Goal: Navigation & Orientation: Find specific page/section

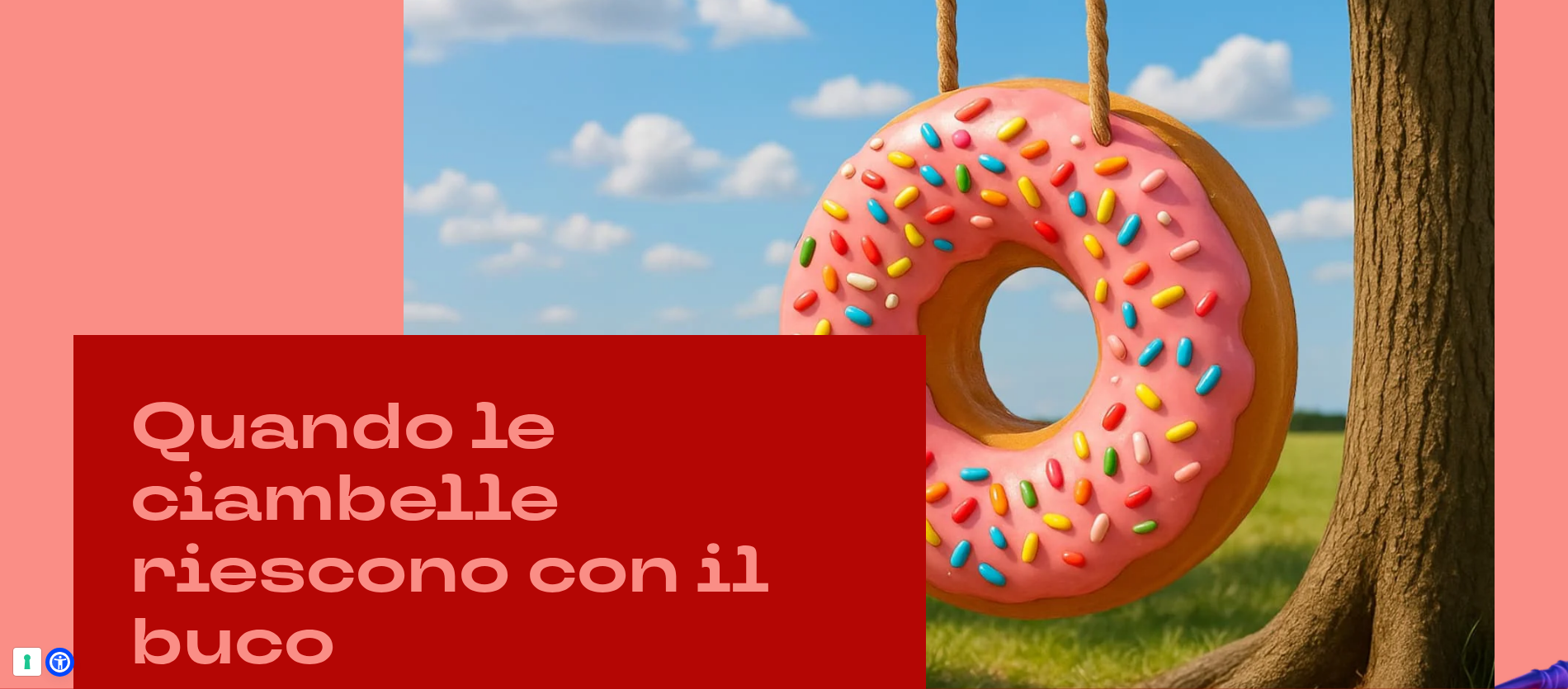
scroll to position [791, 0]
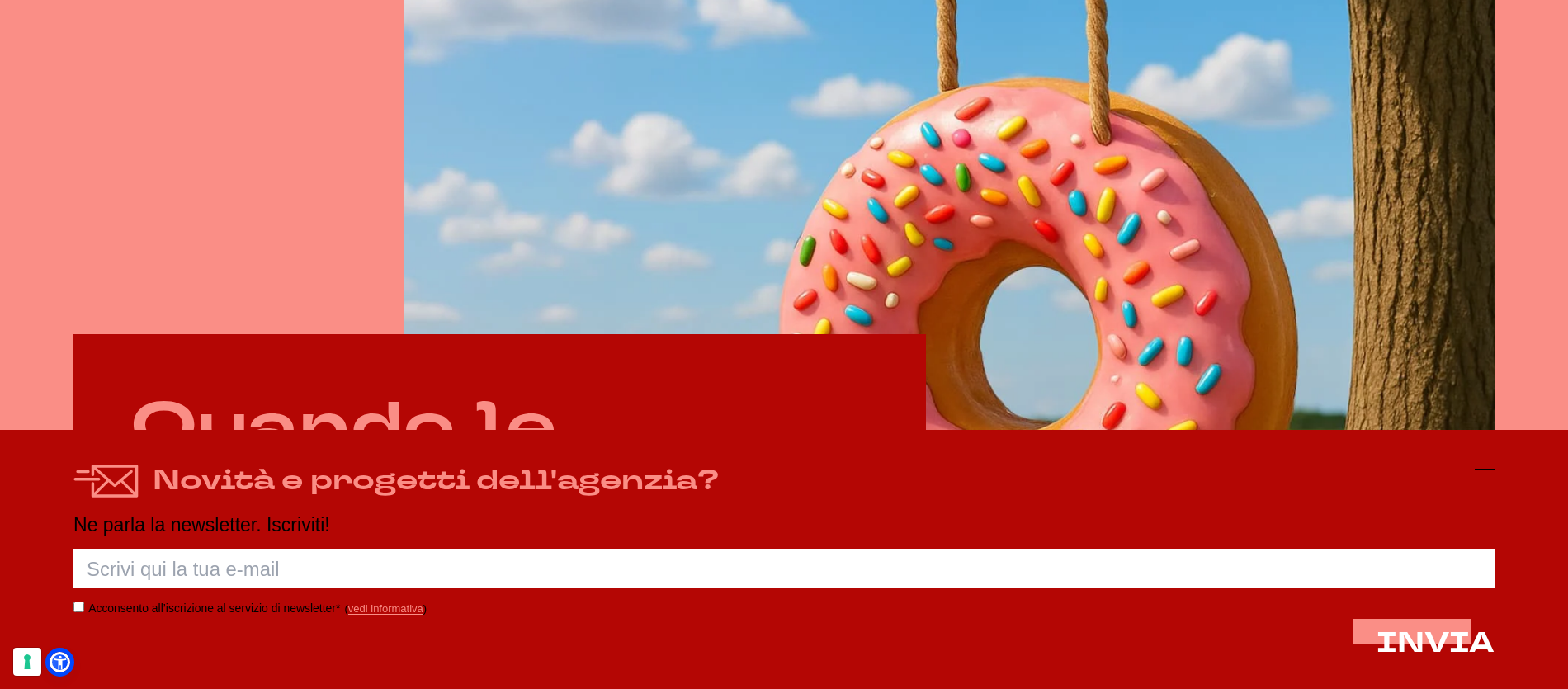
click at [1479, 472] on icon at bounding box center [1485, 470] width 20 height 20
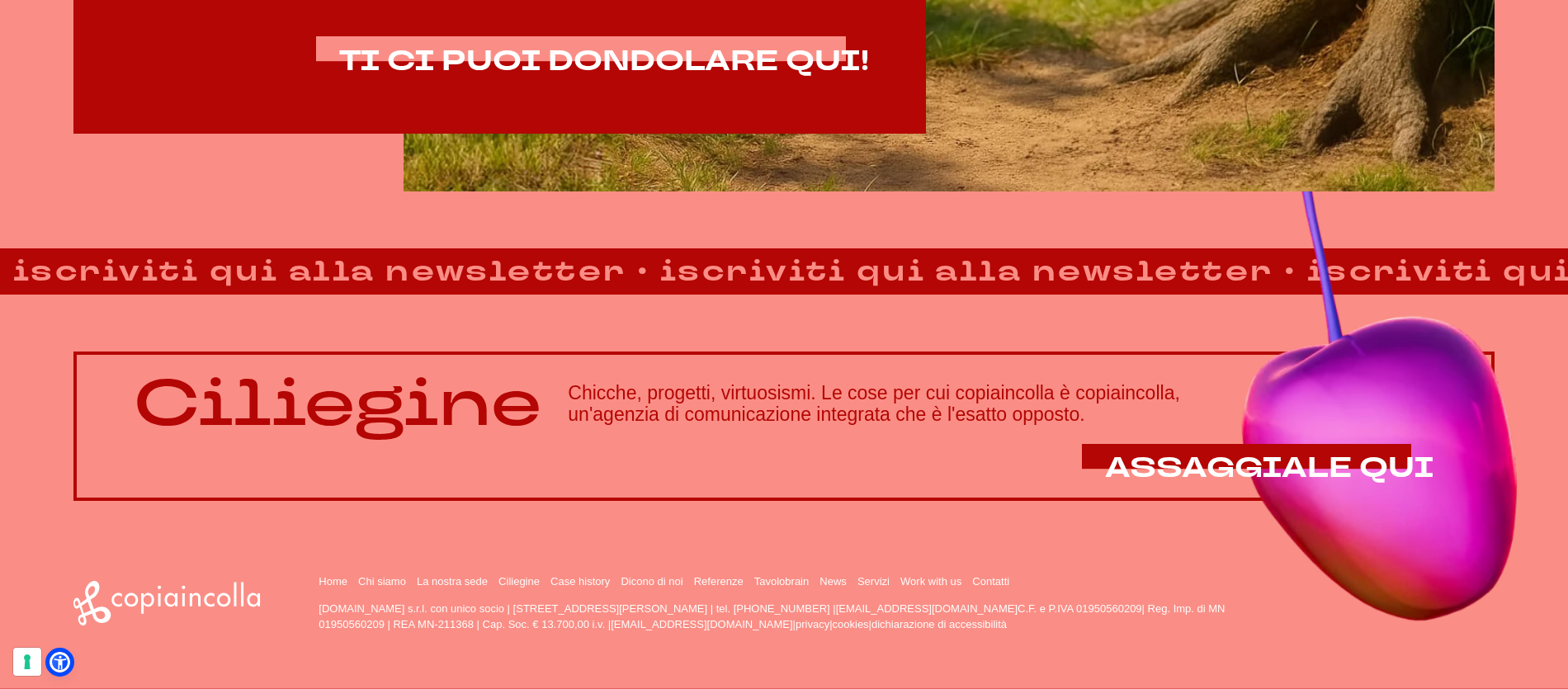
scroll to position [1457, 0]
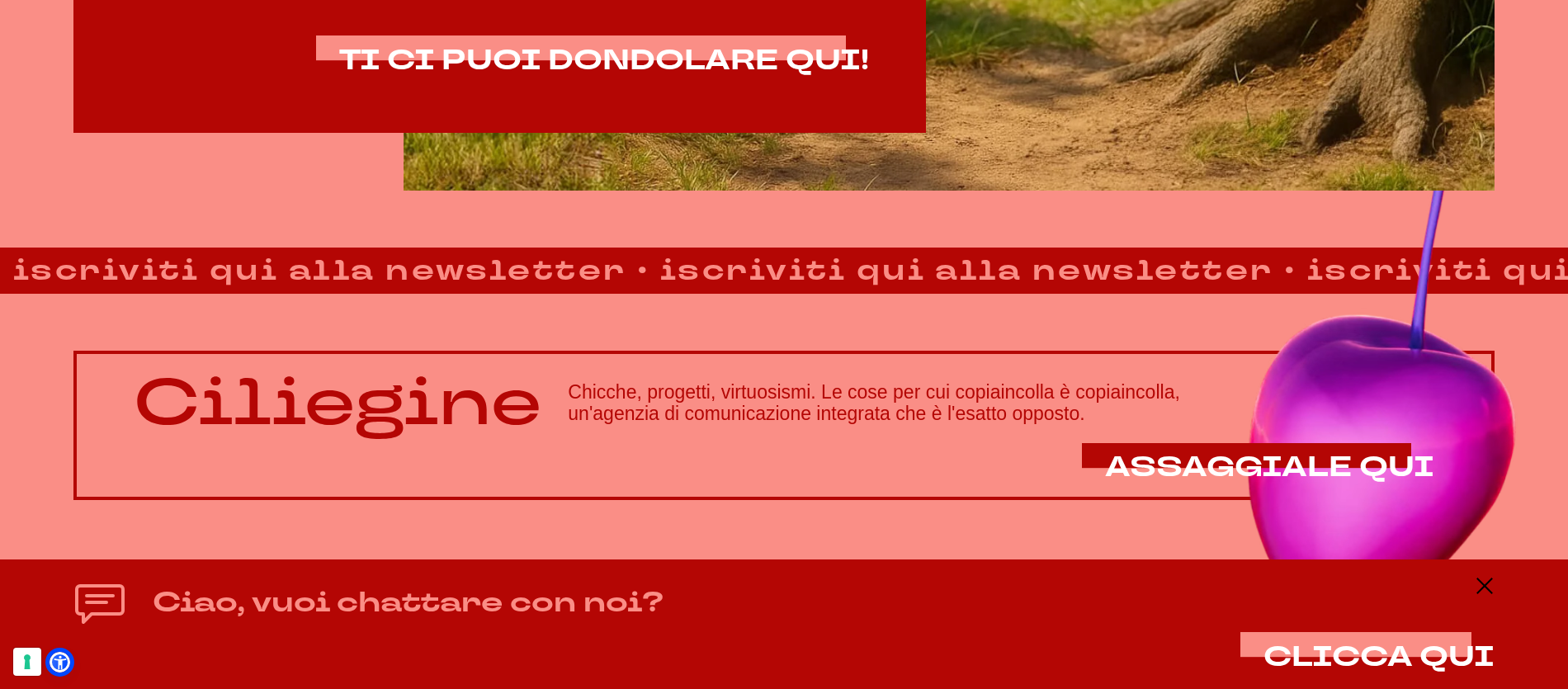
click at [1497, 580] on div "Ciao, vuoi chattare con noi? CLICCA QUI" at bounding box center [784, 625] width 1568 height 130
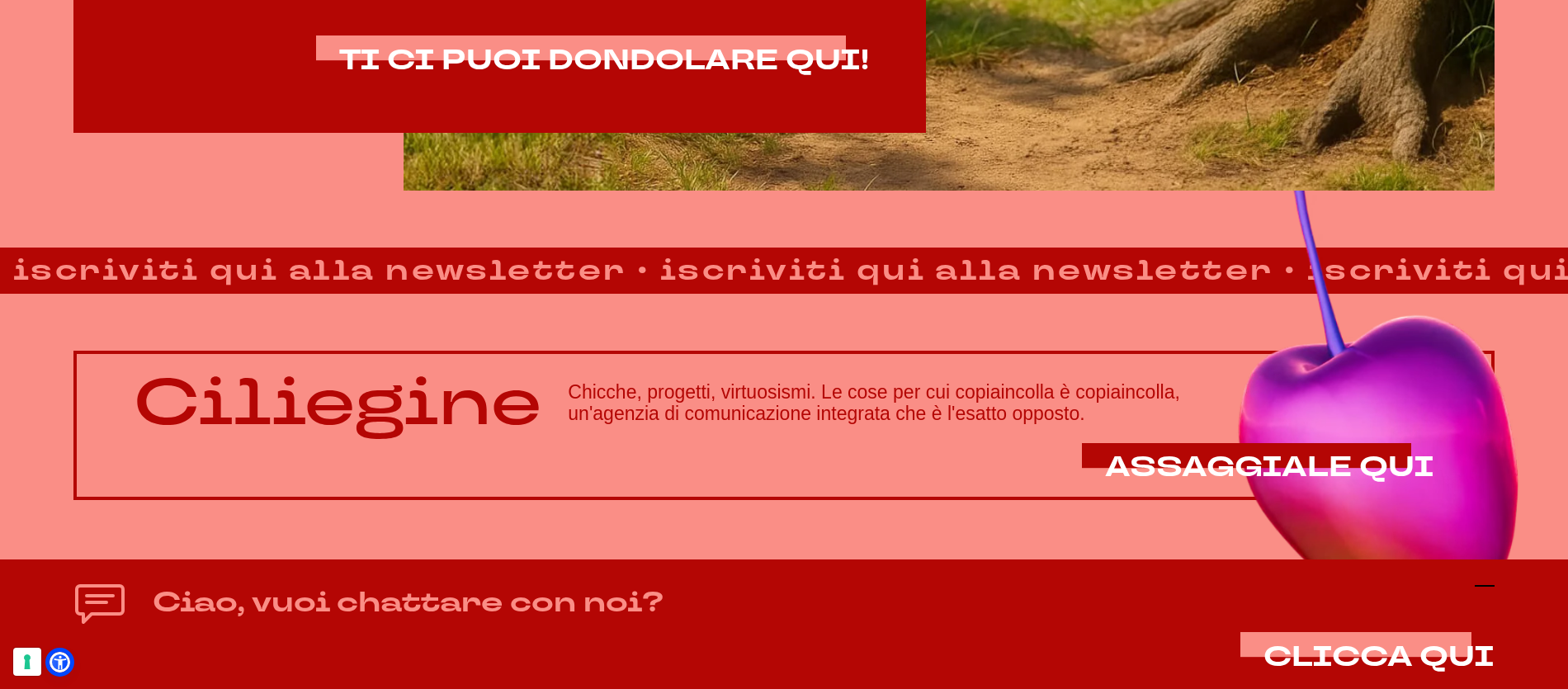
click at [1489, 594] on icon at bounding box center [1485, 586] width 20 height 20
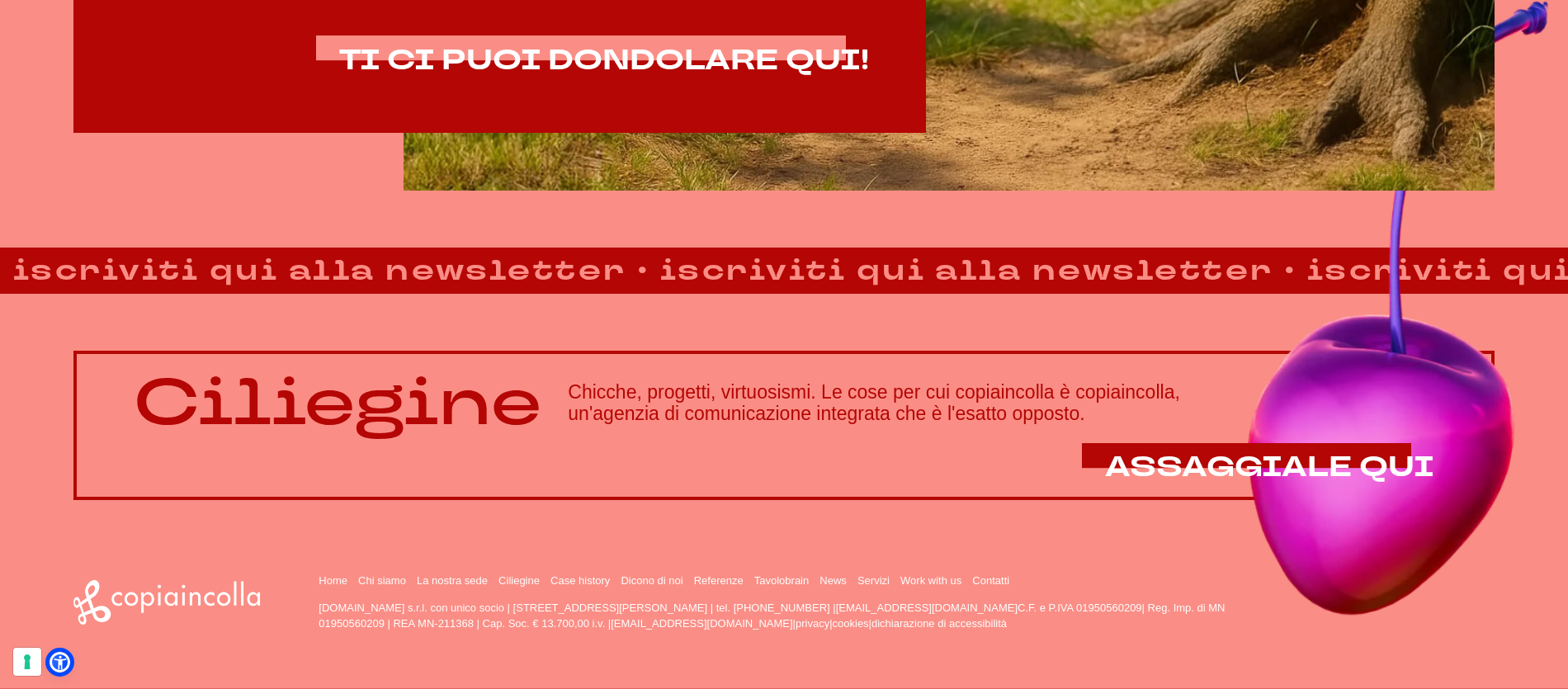
drag, startPoint x: 628, startPoint y: 604, endPoint x: 751, endPoint y: 604, distance: 123.0
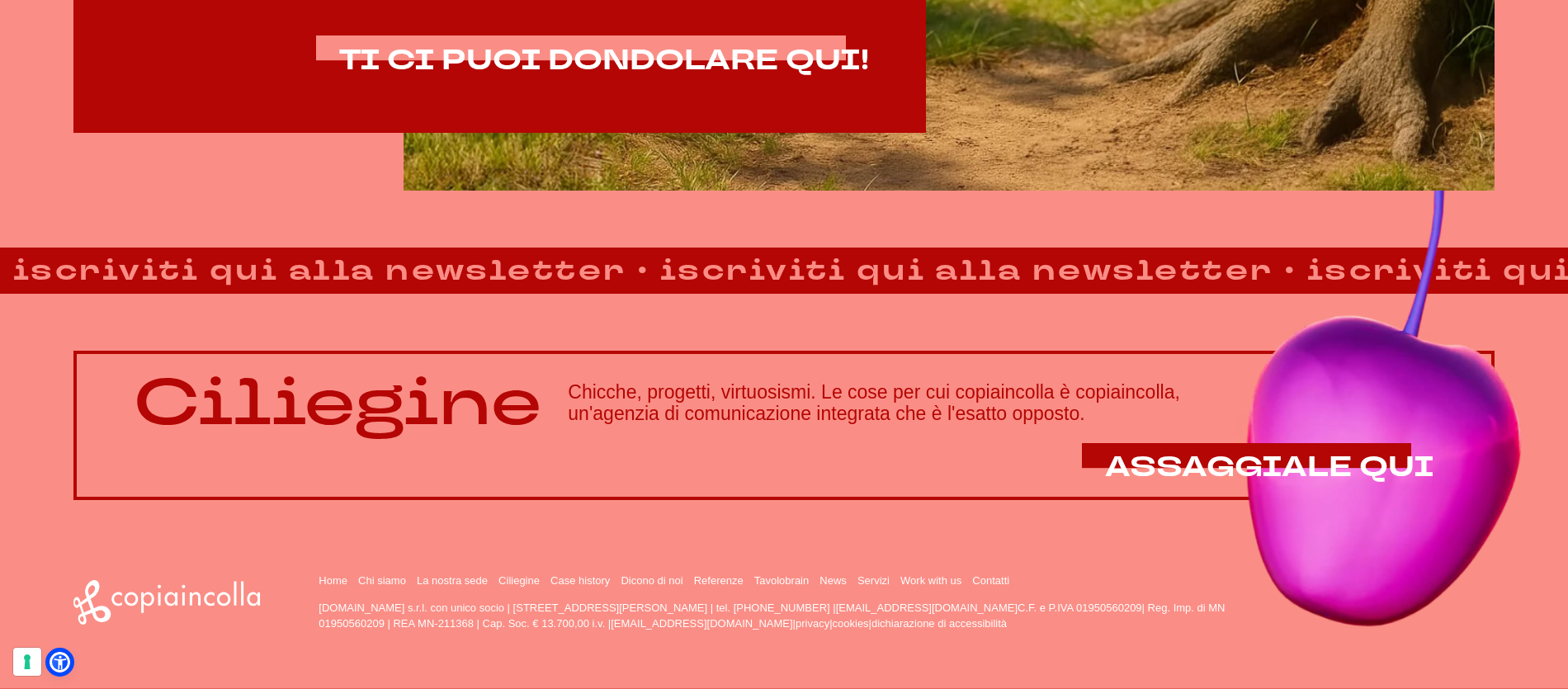
click at [751, 604] on p "[DOMAIN_NAME] s.r.l. con unico socio | [STREET_ADDRESS][PERSON_NAME] | tel. [PH…" at bounding box center [788, 616] width 940 height 32
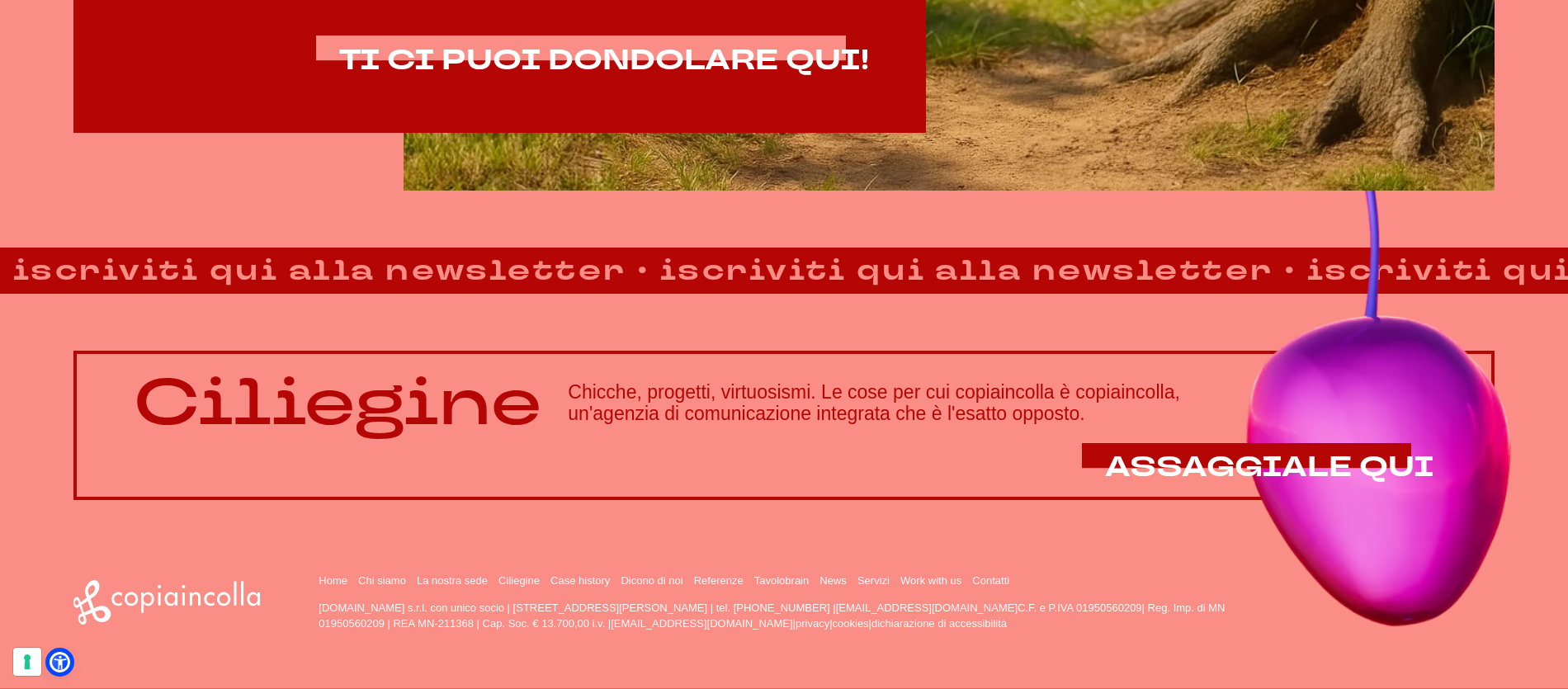
copy p "San Giorgio Bigarello ([GEOGRAPHIC_DATA])"
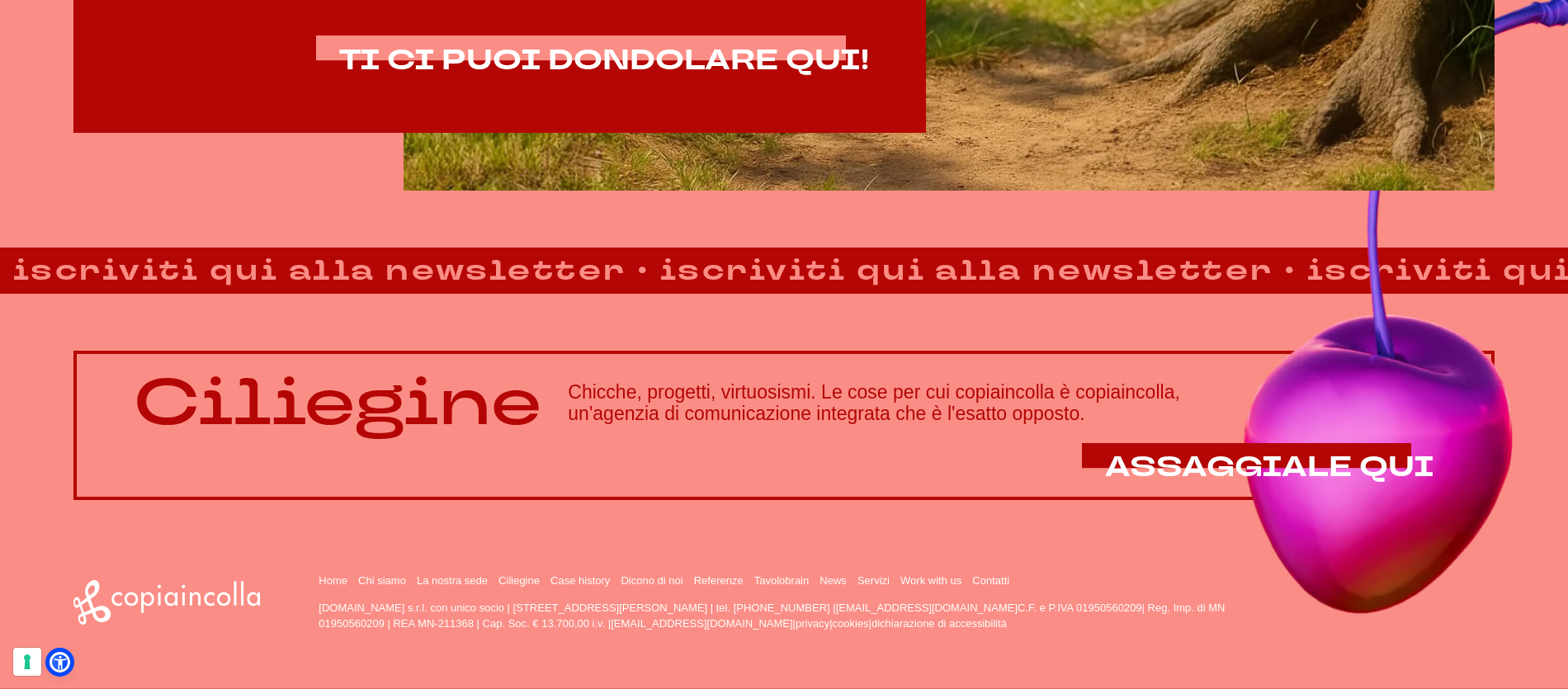
click at [281, 321] on div "Ciliegine Chicche, progetti, virtuosismi. Le cose per cui copiaincolla è copiai…" at bounding box center [784, 397] width 1568 height 206
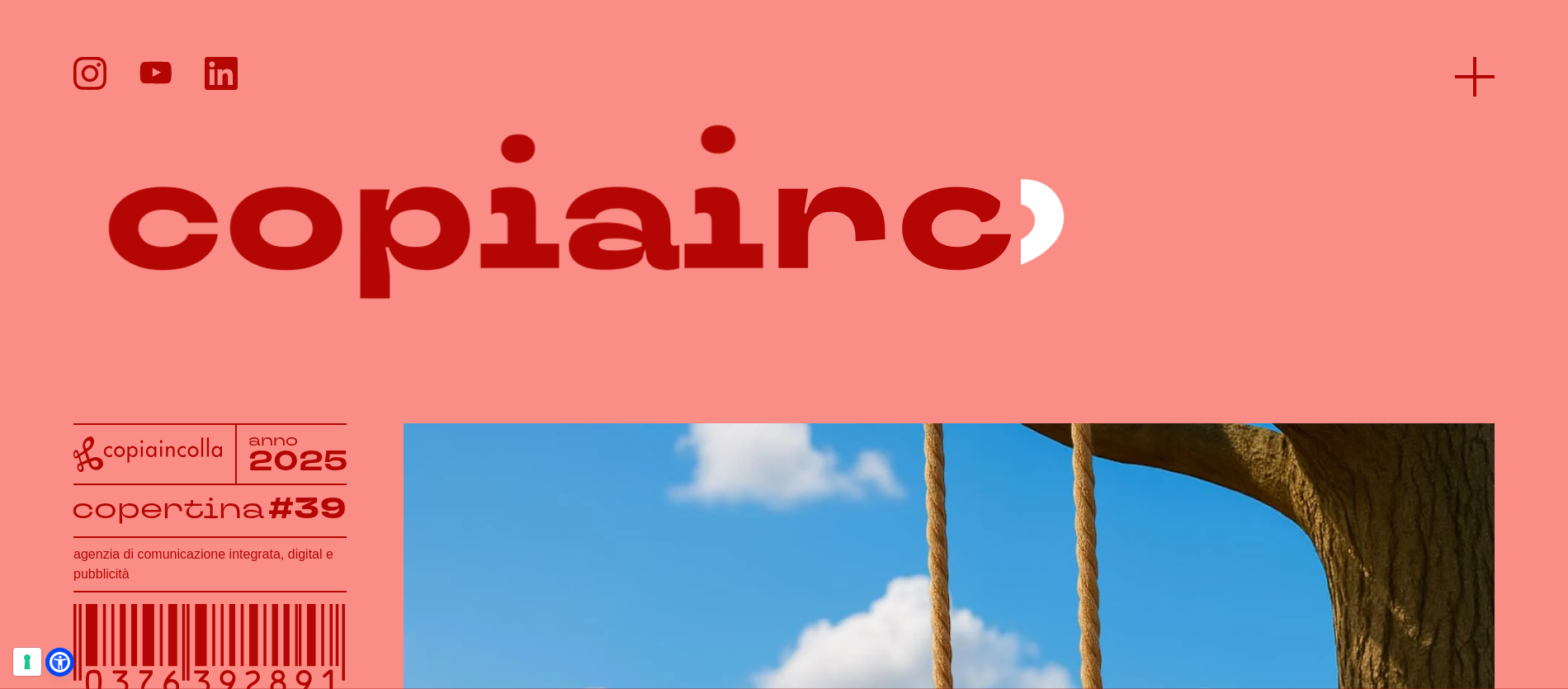
click at [1491, 73] on icon at bounding box center [1475, 77] width 40 height 40
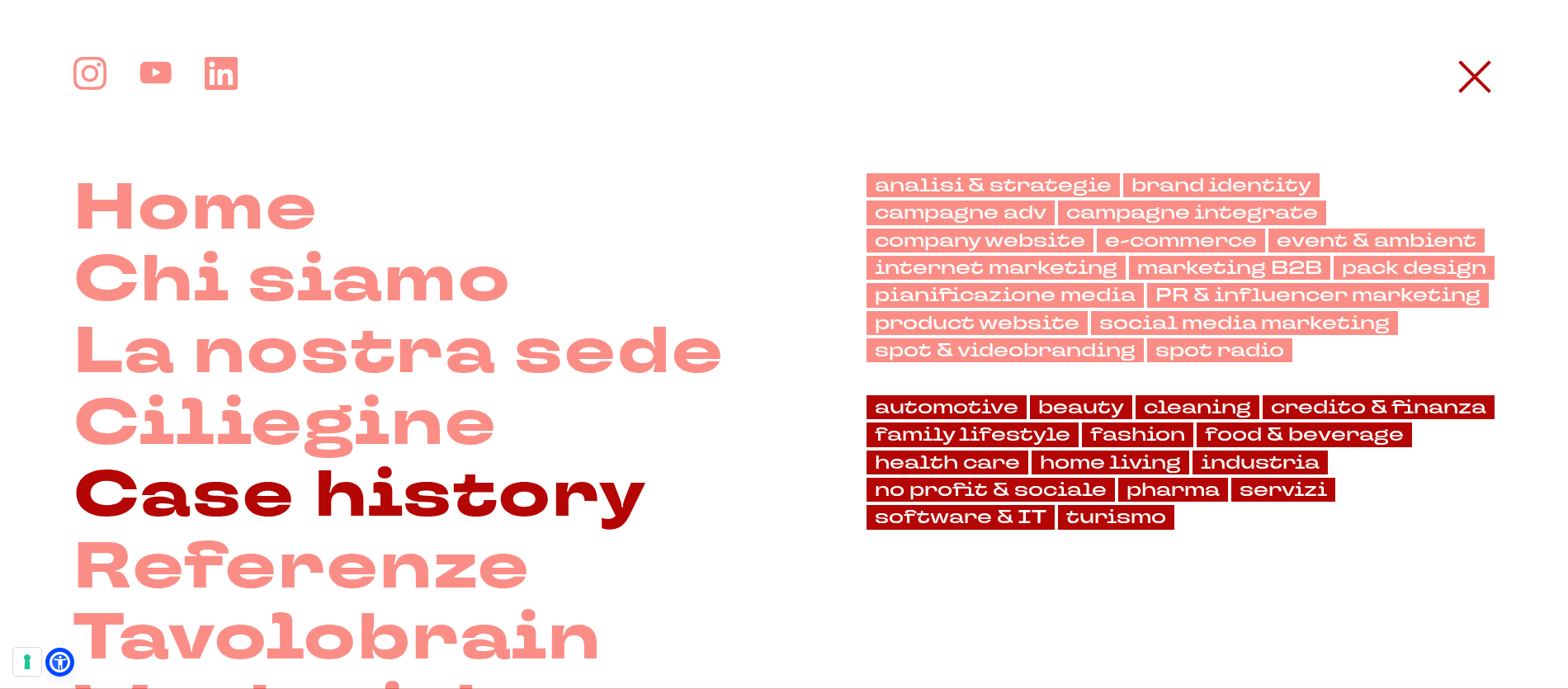
click at [386, 508] on link "Case history" at bounding box center [360, 497] width 574 height 72
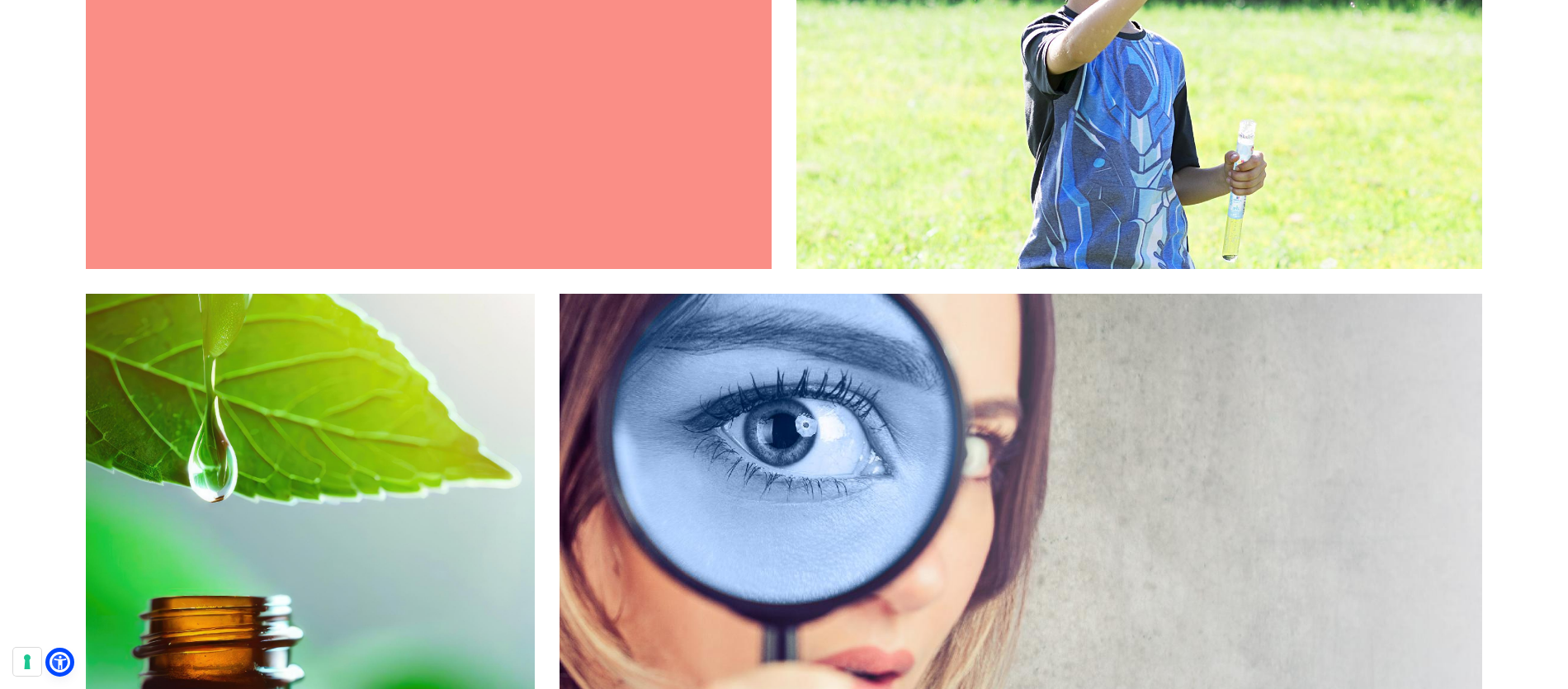
scroll to position [3692, 0]
